Goal: Contribute content: Contribute content

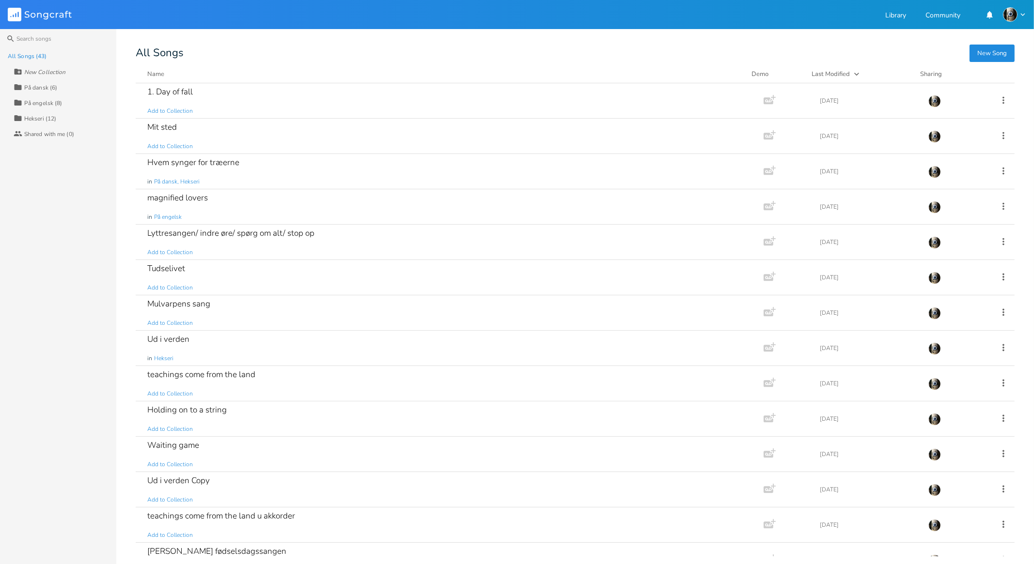
click at [24, 55] on div "All Songs (43)" at bounding box center [27, 56] width 39 height 6
click at [985, 53] on button "New Song" at bounding box center [991, 53] width 45 height 17
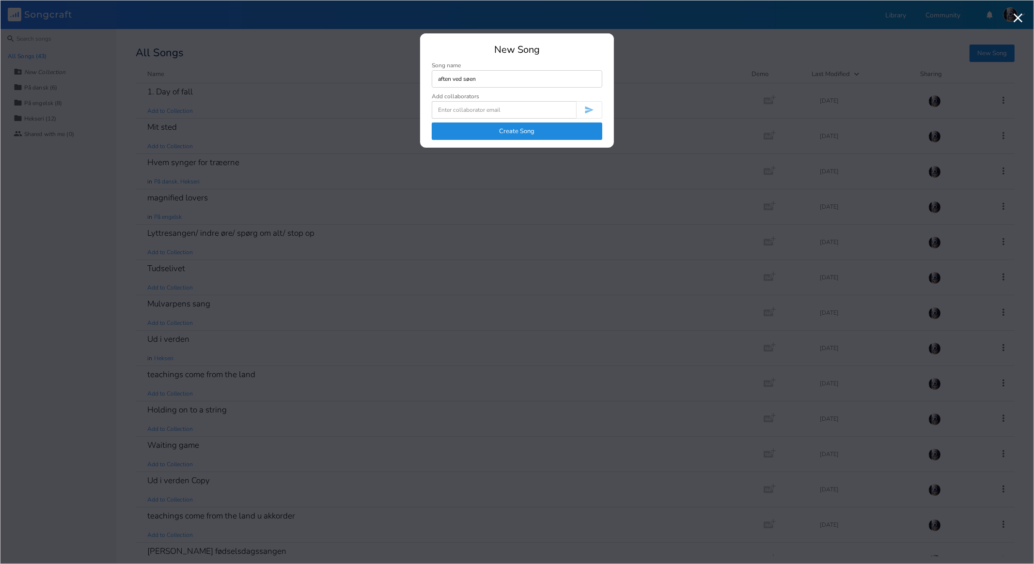
type input "aften ved søen"
click at [527, 127] on button "Create Song" at bounding box center [517, 131] width 170 height 17
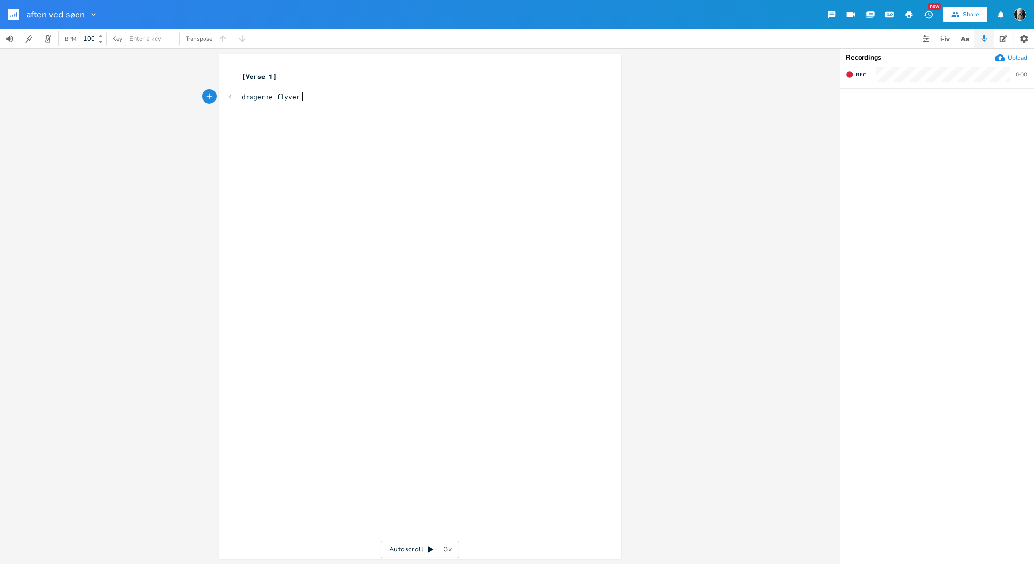
scroll to position [0, 45]
type textarea "dragerne flyver på himlen som skyer"
type textarea "hvælvet er mere end blå"
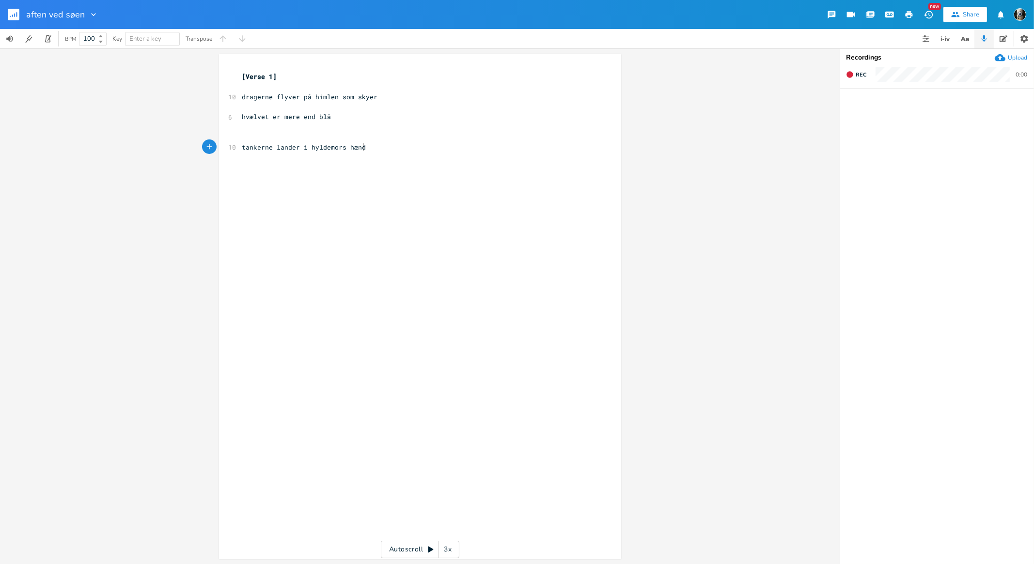
type textarea "tankerne lander i hyldemors hænder"
type textarea "ser g"
type textarea "hvad jeg tænker på"
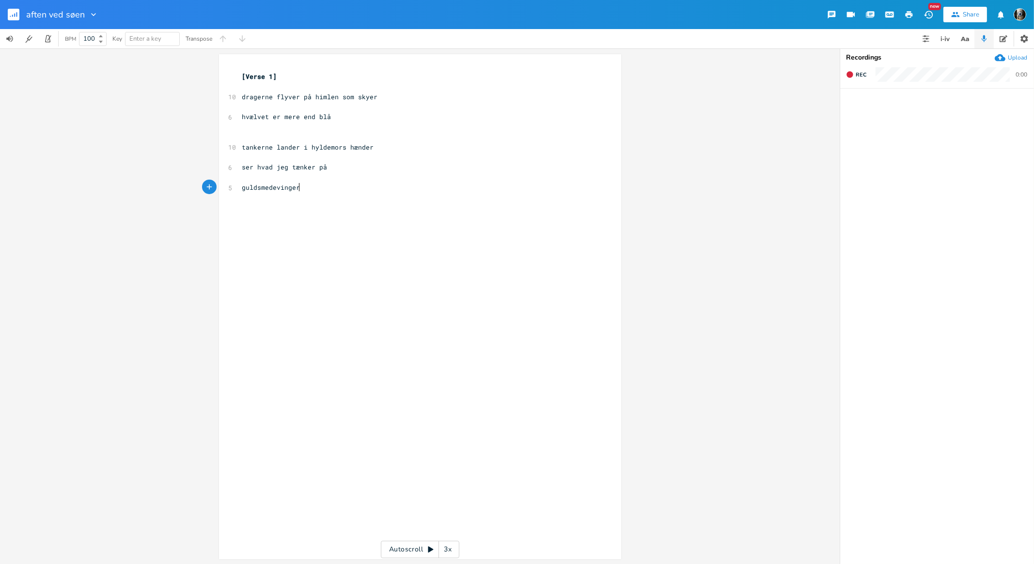
scroll to position [0, 50]
type textarea "guldsmedevinger og ferskvandsbassiner"
type textarea "byen er blød i det fjerne"
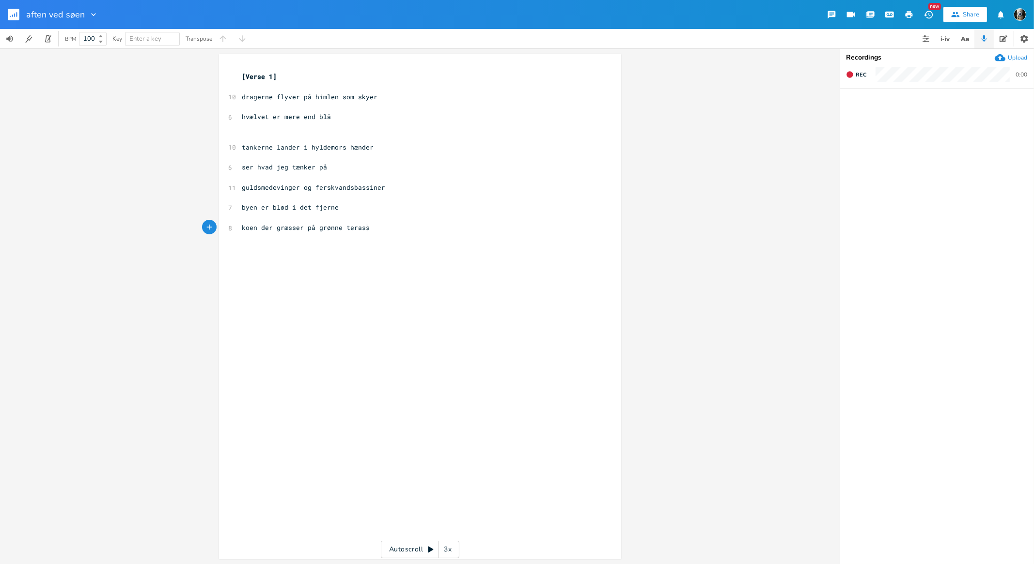
type textarea "koen der græsser på grønne terasser"
type textarea "gylden og hvid som en stjerne"
click at [348, 169] on pre "ser hvad jeg tænker på" at bounding box center [415, 167] width 350 height 10
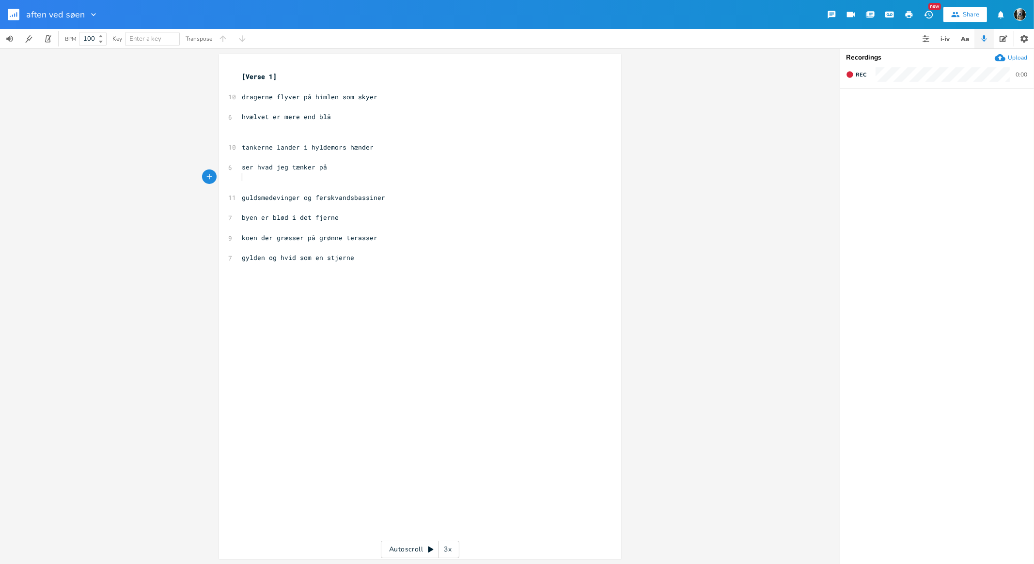
click at [369, 219] on pre "byen er blød i det fjerne" at bounding box center [415, 218] width 350 height 10
click at [236, 96] on div "xxxxxxxxxx [Verse 1] ​ 10 dragerne flyver på himlen som skyer ​ 6 hvælvet er me…" at bounding box center [420, 306] width 402 height 505
click at [242, 98] on span "dragerne flyver på himlen som skyer" at bounding box center [310, 97] width 136 height 9
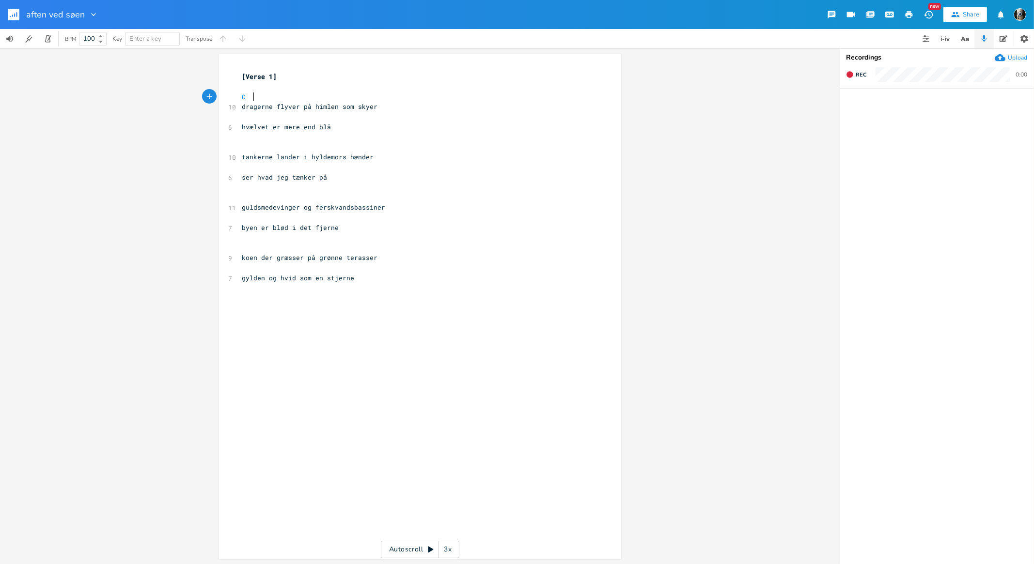
type textarea "C"
type textarea "Am F"
type textarea "C F C"
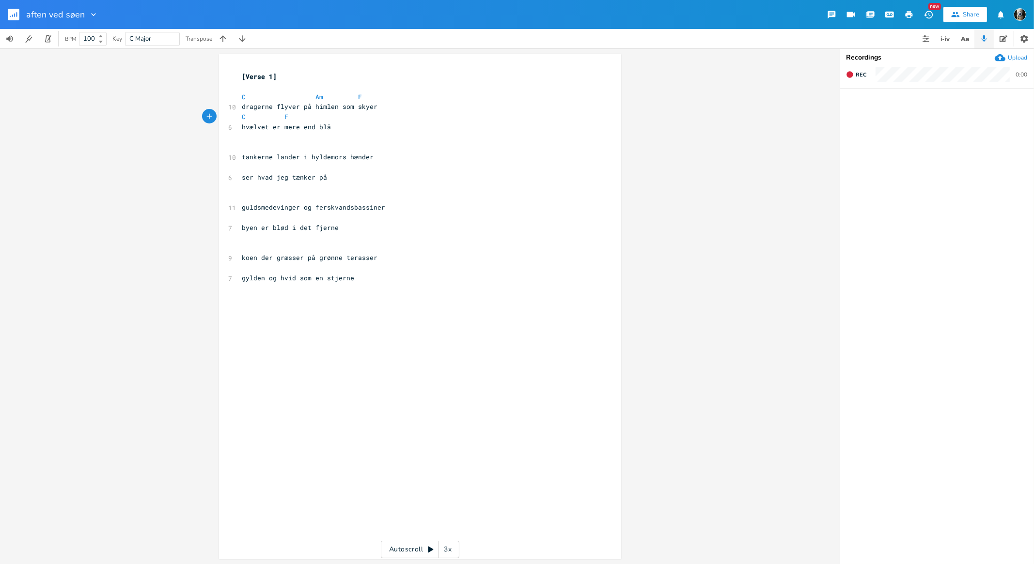
scroll to position [0, 5]
type textarea "H"
type textarea "C Am F"
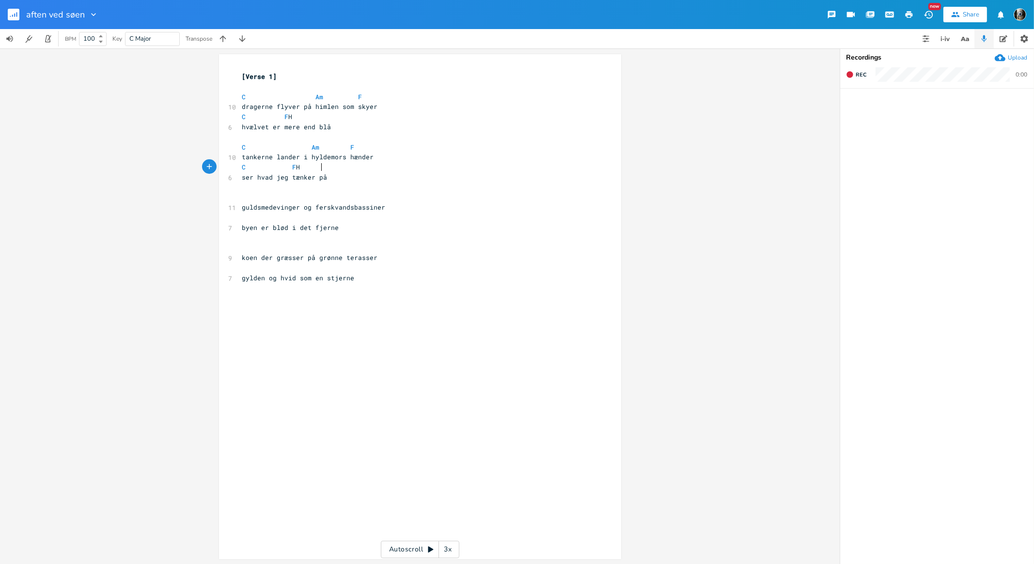
type textarea "C F H"
click at [295, 92] on pre "C Am F" at bounding box center [415, 97] width 350 height 10
click at [329, 115] on pre "C F H" at bounding box center [415, 117] width 350 height 10
click at [325, 171] on pre "C F H" at bounding box center [415, 167] width 350 height 10
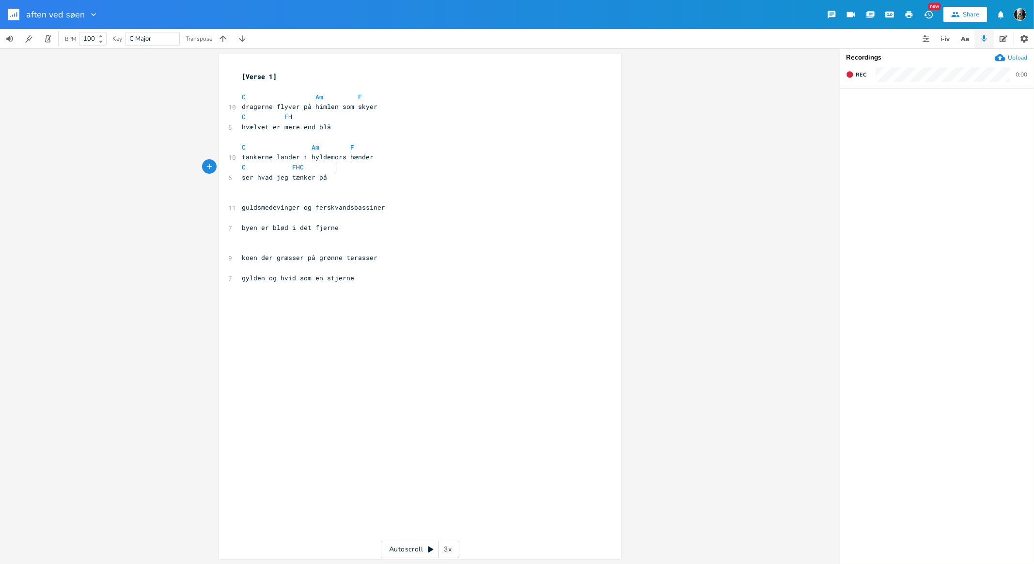
scroll to position [0, 7]
type textarea "C"
click at [245, 198] on pre "​" at bounding box center [415, 198] width 350 height 10
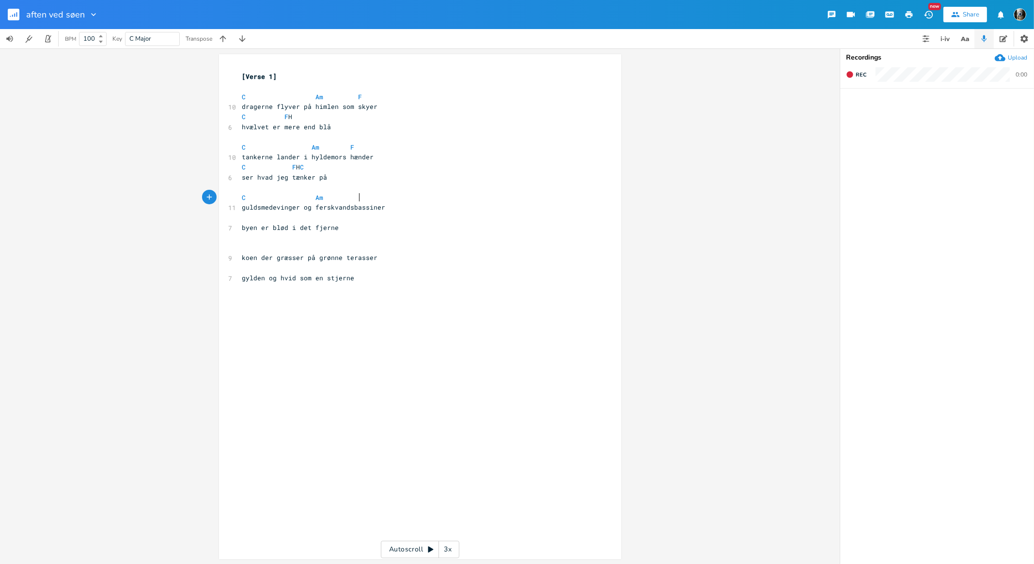
type textarea "C Am D"
type textarea "D"
type textarea "F"
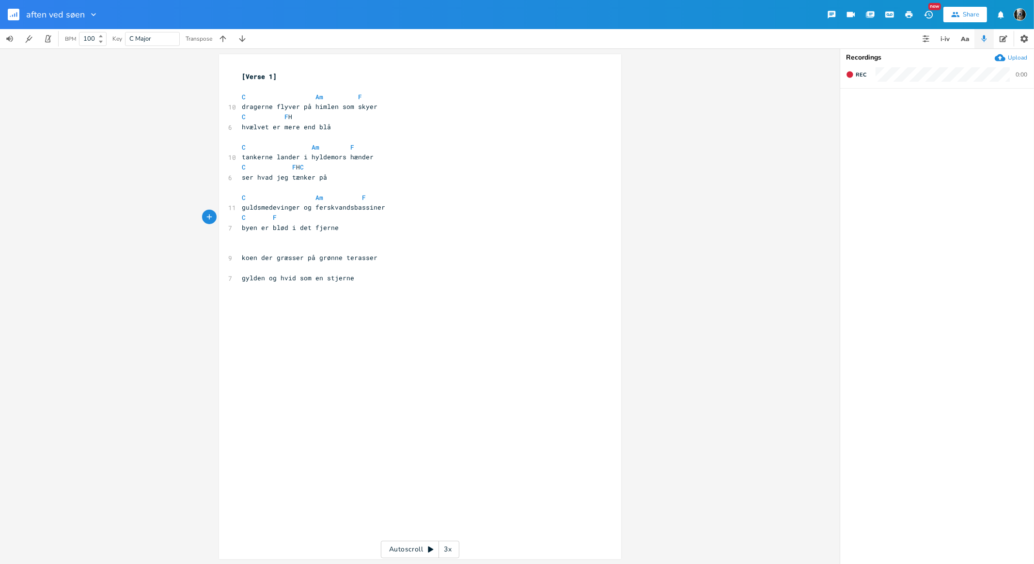
type textarea "C F F"
type textarea "H"
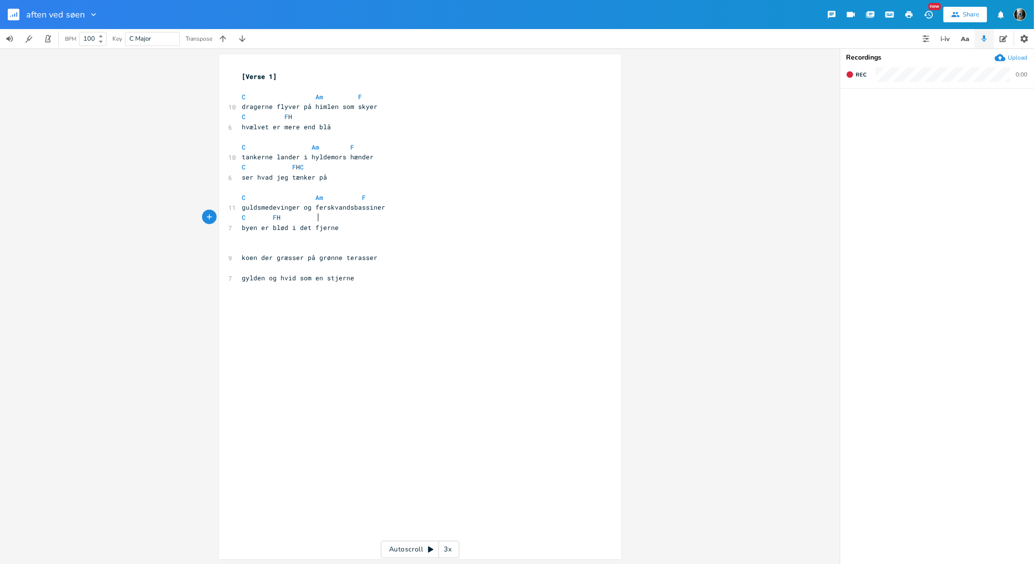
scroll to position [0, 4]
type textarea "h"
type textarea "H"
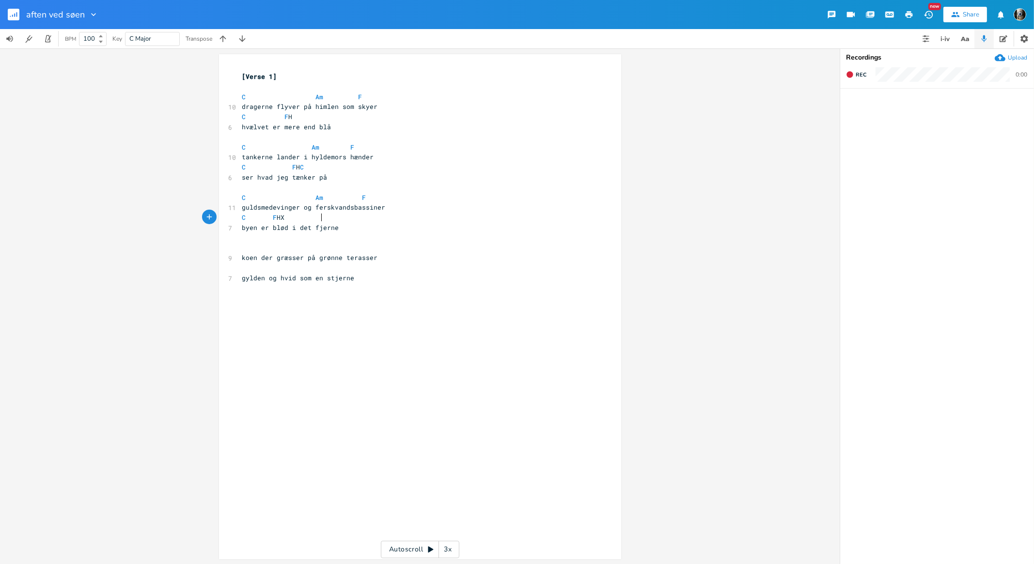
type textarea "XC"
type textarea "HhhhHhH H"
type textarea "C Am"
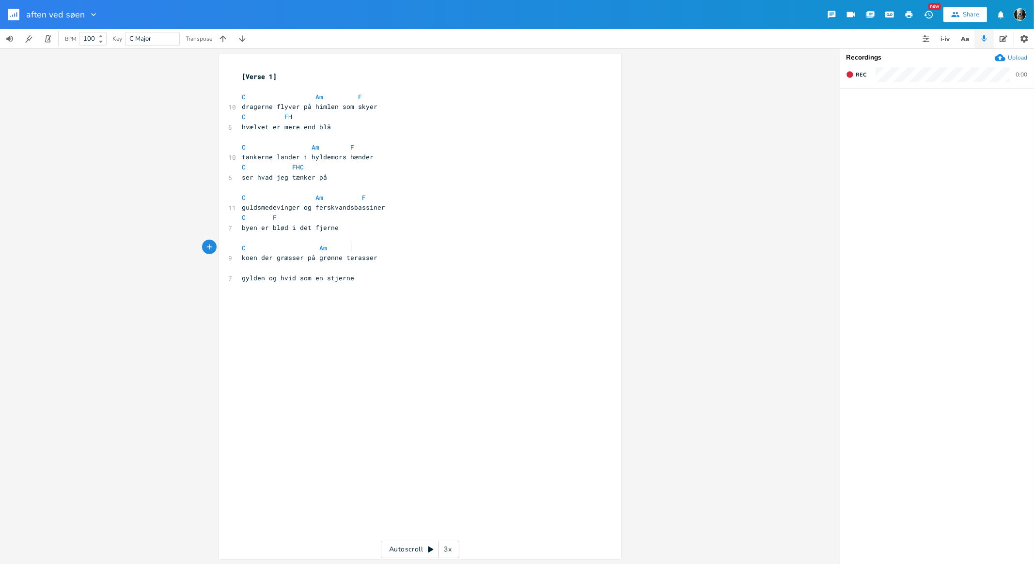
scroll to position [0, 40]
type textarea "Am F"
type textarea "C"
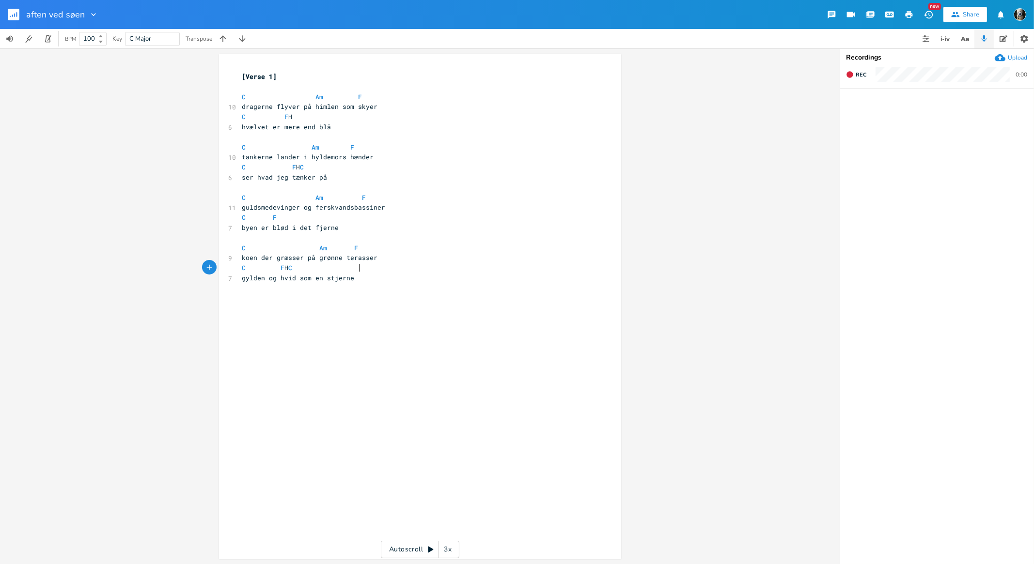
type textarea "F H C"
click at [260, 188] on pre "​" at bounding box center [415, 188] width 350 height 10
click at [263, 381] on div "xxxxxxxxxx [Verse 1] ​ C Am F 10 dragerne flyver på himlen som skyer C F H 6 hv…" at bounding box center [427, 316] width 374 height 493
click at [340, 166] on pre "C F H C" at bounding box center [415, 167] width 350 height 10
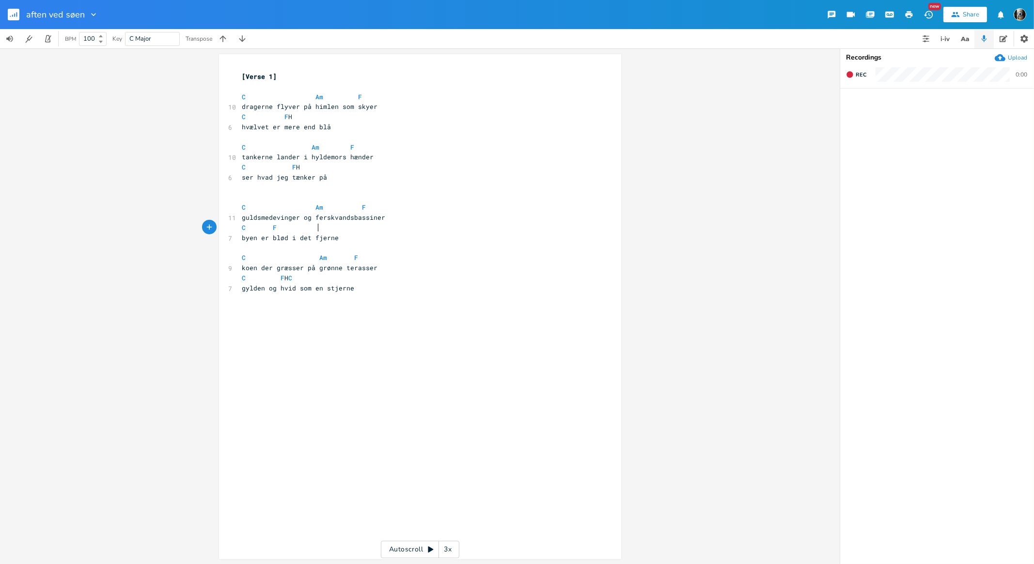
click at [320, 230] on pre "C F" at bounding box center [415, 228] width 350 height 10
type textarea "H"
click at [849, 74] on icon "button" at bounding box center [849, 74] width 6 height 6
click at [855, 69] on button "End" at bounding box center [856, 74] width 29 height 15
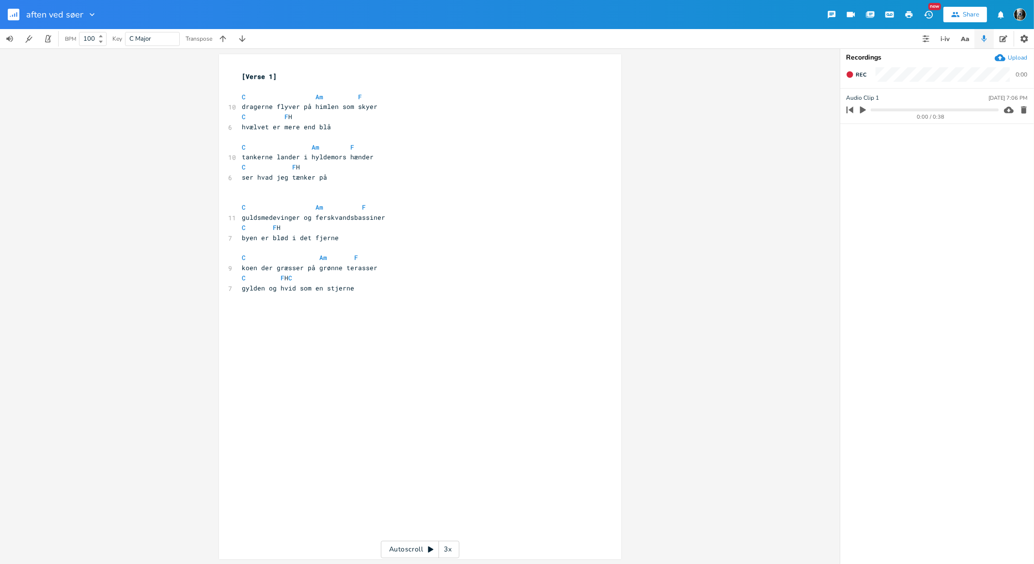
click at [77, 12] on input "aften ved søen" at bounding box center [54, 14] width 57 height 9
type input "dragerne flyver"
click at [77, 122] on div "H xxxxxxxxxx [Verse 1] ​ C Am F 10 dragerne flyver på himlen som skyer C F H 6 …" at bounding box center [419, 306] width 839 height 516
